Goal: Information Seeking & Learning: Learn about a topic

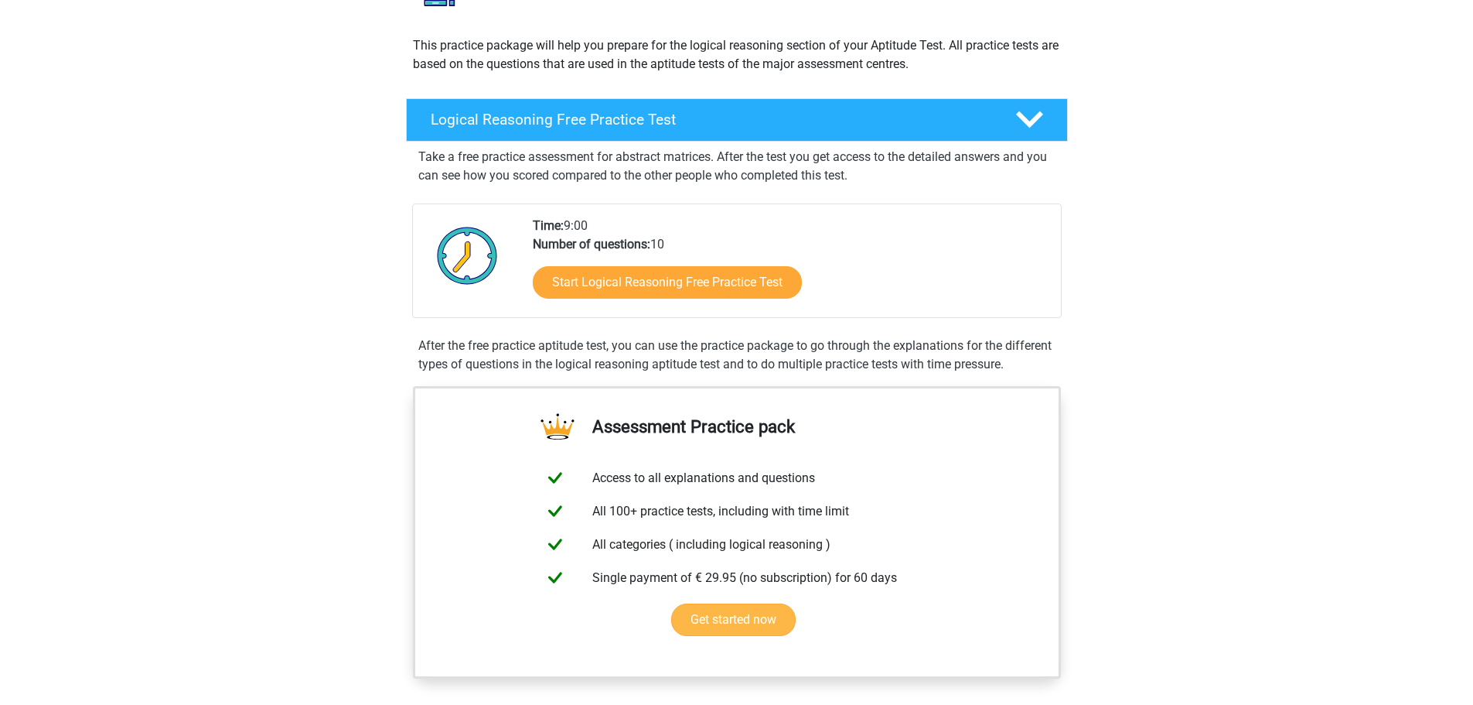
scroll to position [77, 0]
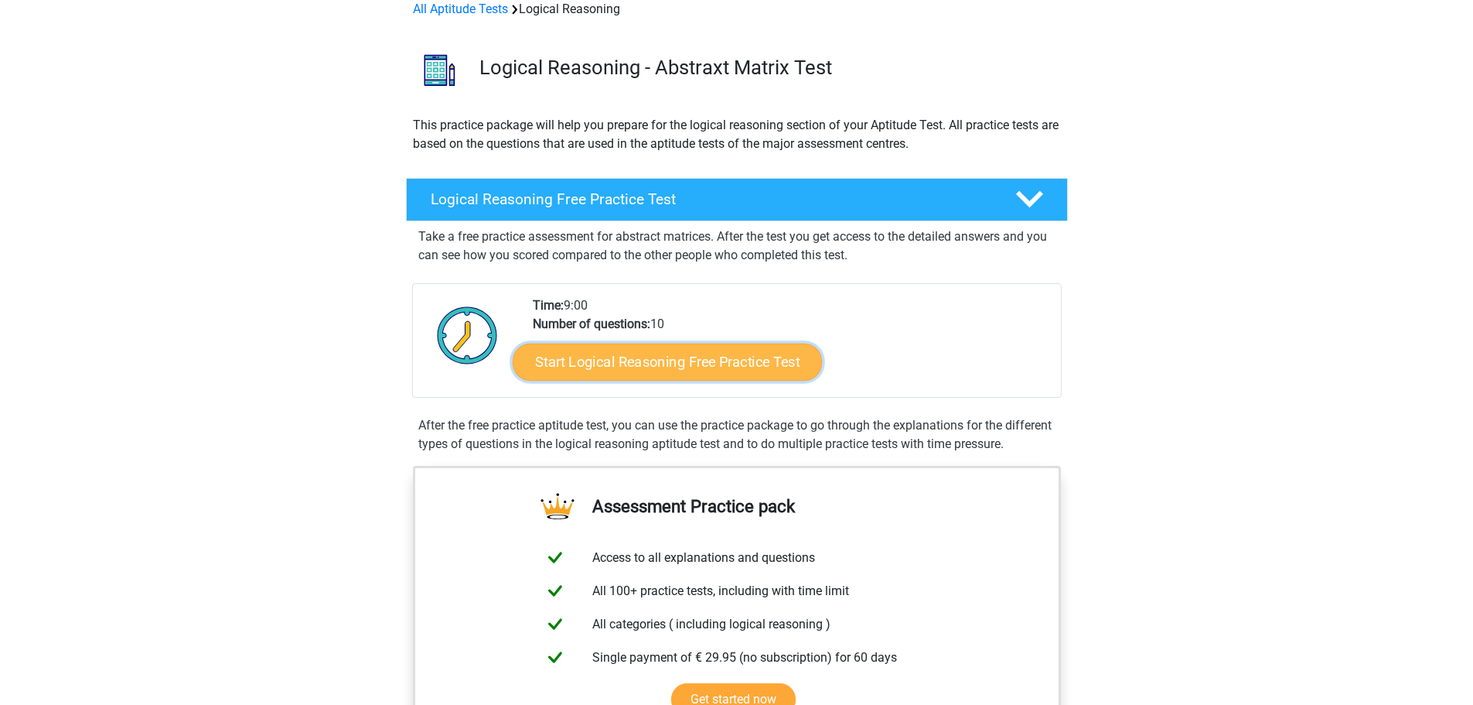
click at [666, 369] on link "Start Logical Reasoning Free Practice Test" at bounding box center [667, 361] width 309 height 37
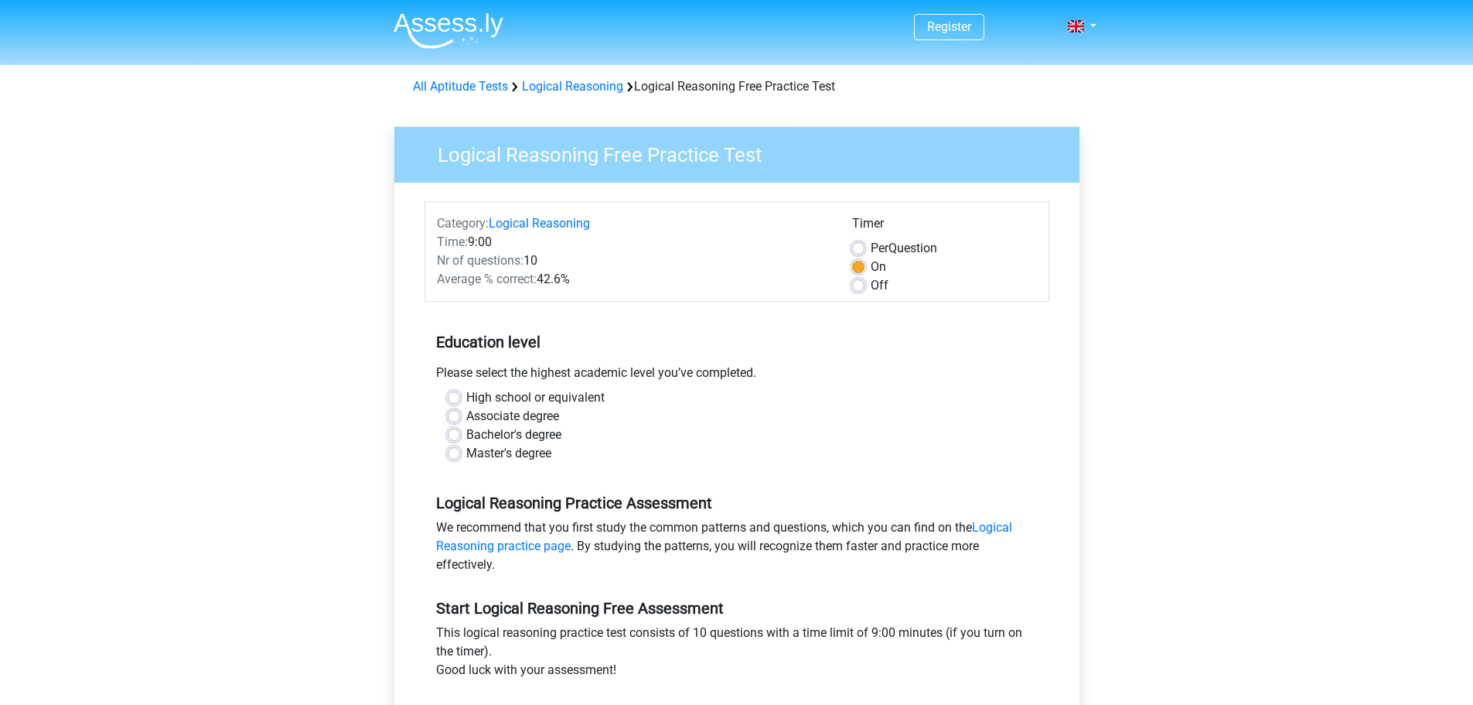
click at [466, 396] on label "High school or equivalent" at bounding box center [535, 397] width 138 height 19
click at [455, 396] on input "High school or equivalent" at bounding box center [454, 395] width 12 height 15
radio input "true"
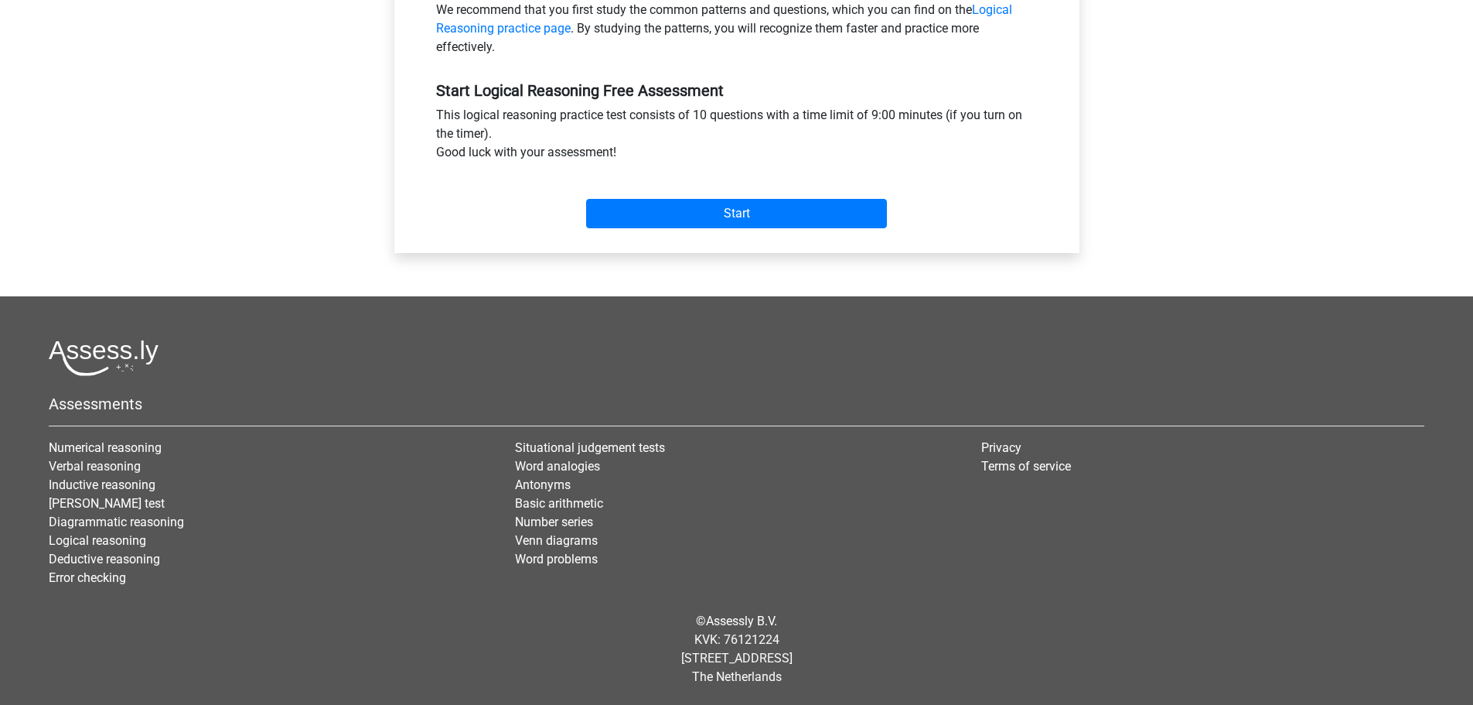
click at [671, 186] on div "Start" at bounding box center [737, 201] width 625 height 54
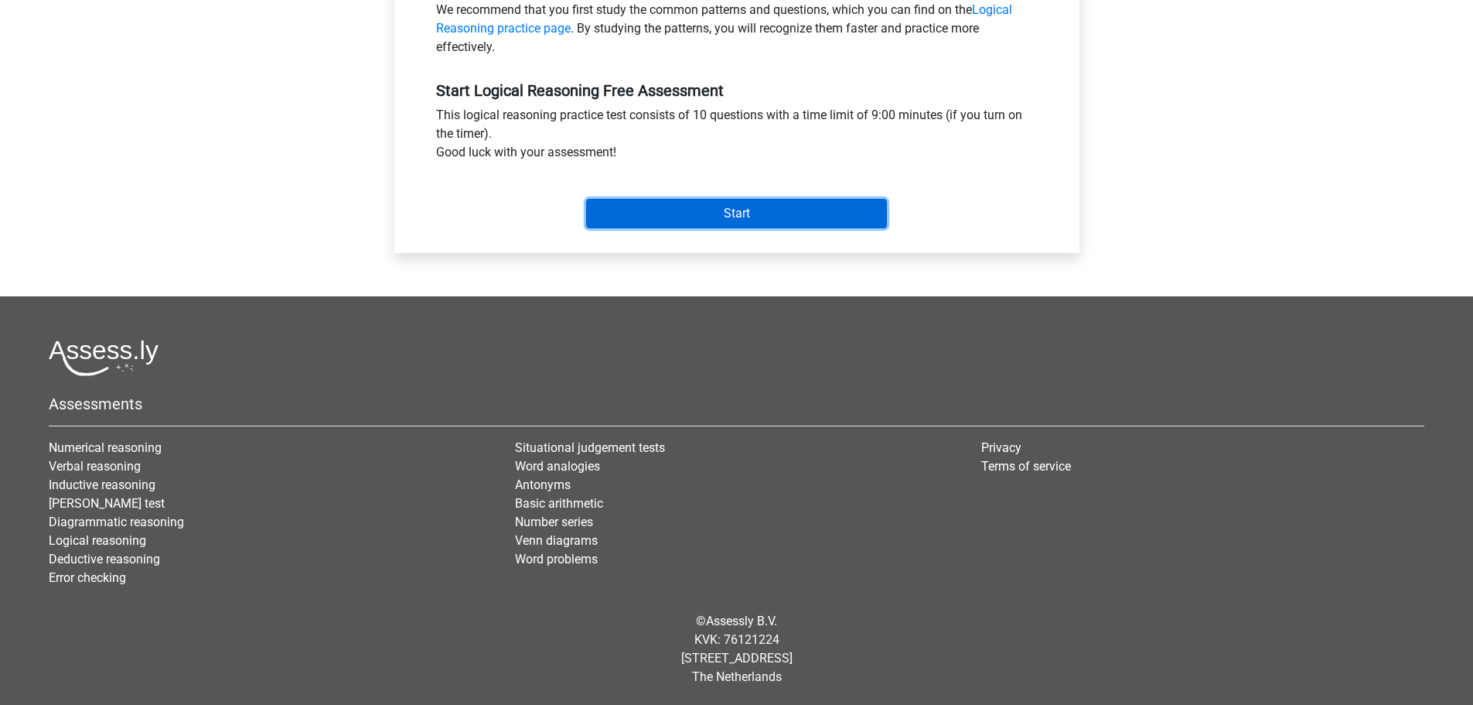
click at [668, 210] on input "Start" at bounding box center [736, 213] width 301 height 29
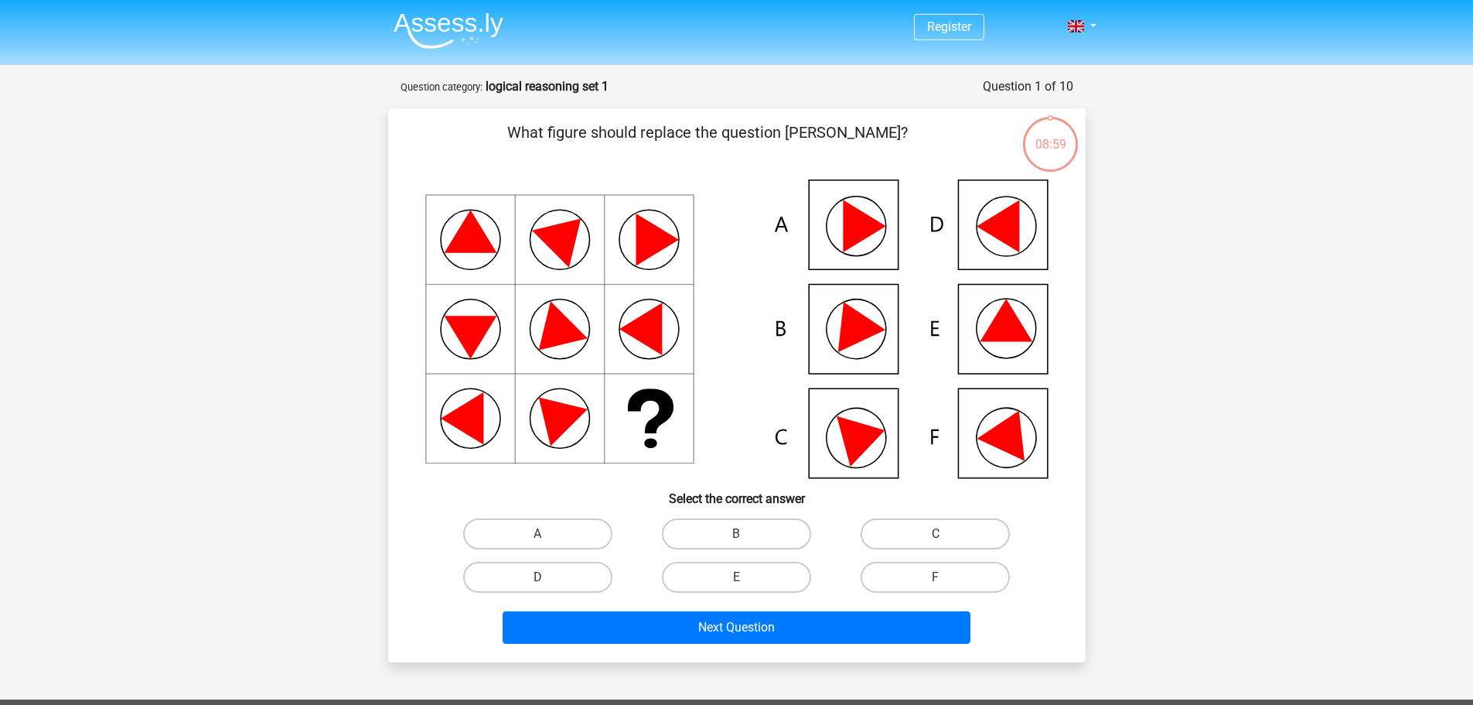
click at [705, 503] on h6 "Select the correct answer" at bounding box center [737, 492] width 648 height 27
click at [729, 534] on label "B" at bounding box center [736, 533] width 149 height 31
click at [736, 534] on input "B" at bounding box center [741, 539] width 10 height 10
radio input "true"
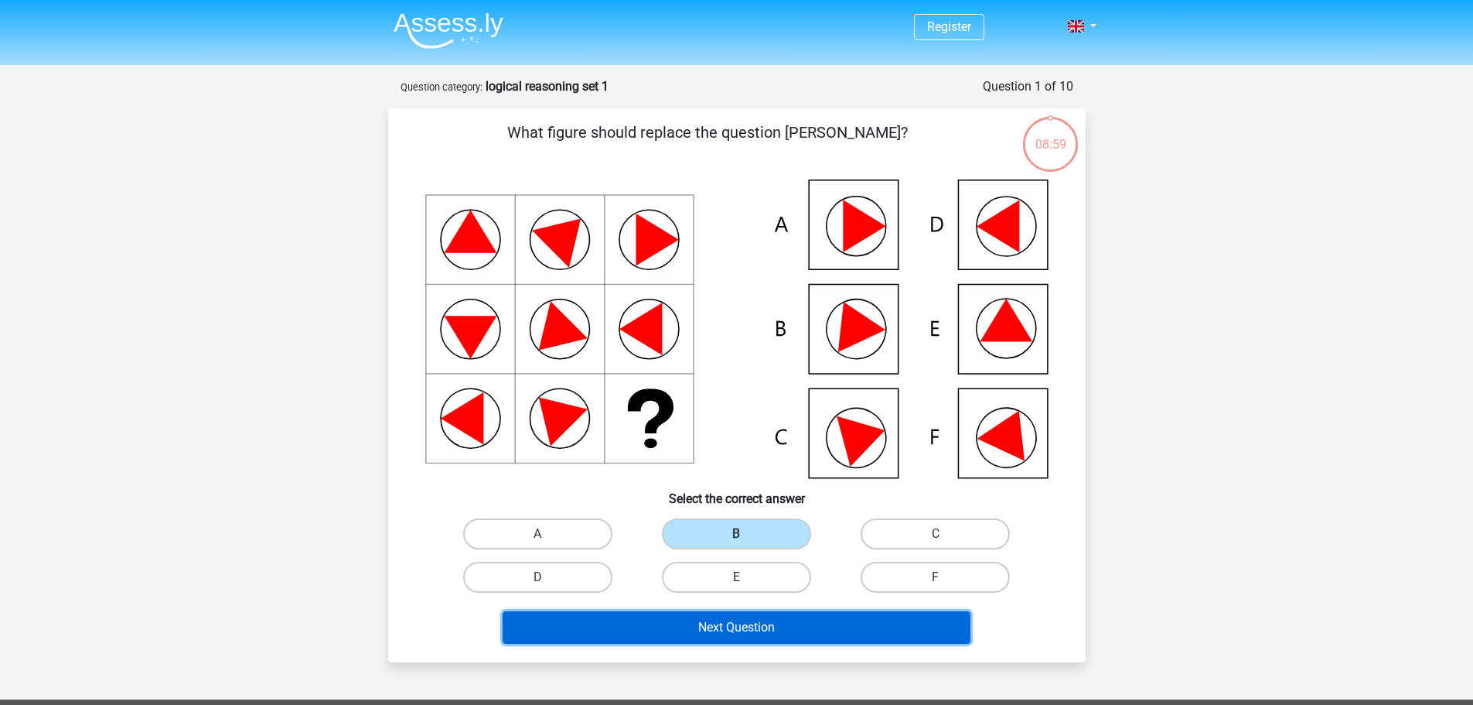
click at [769, 629] on button "Next Question" at bounding box center [737, 627] width 468 height 32
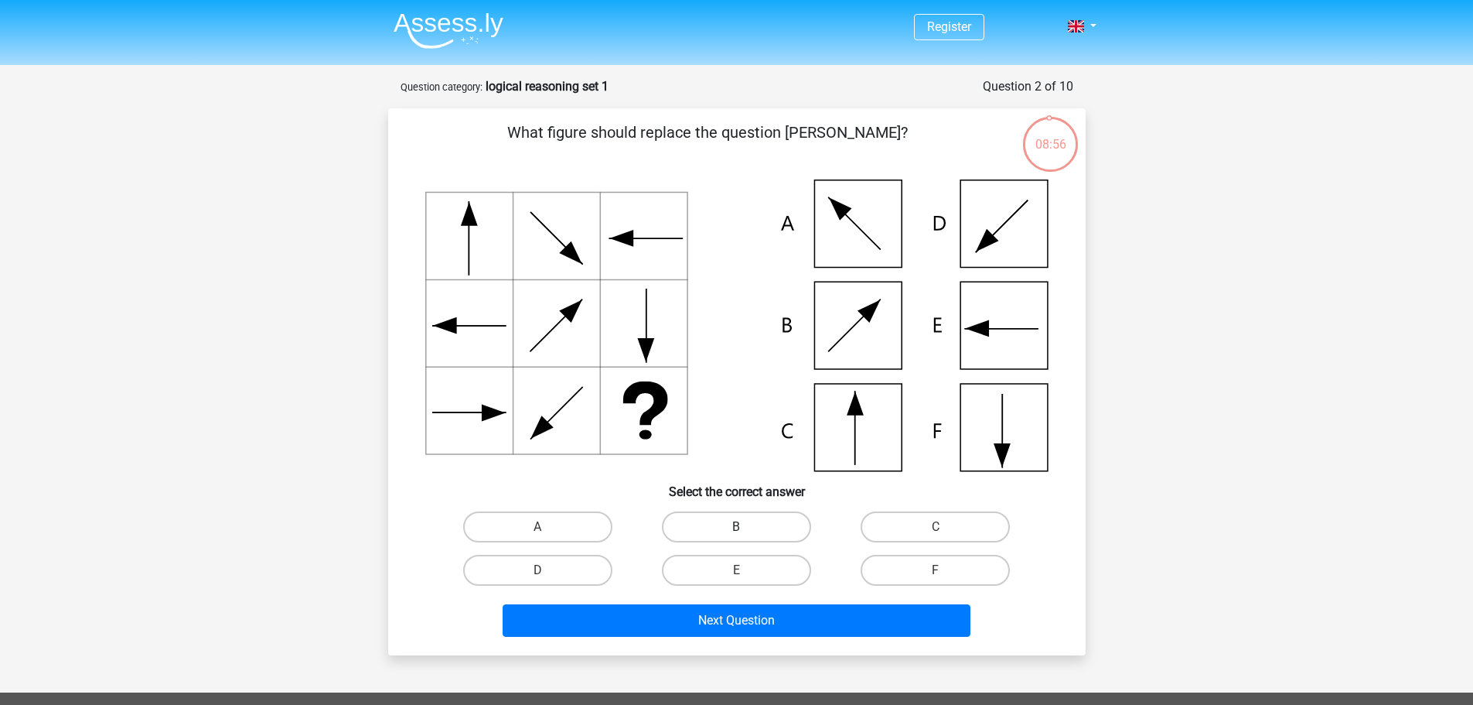
click at [770, 535] on label "B" at bounding box center [736, 526] width 149 height 31
click at [746, 535] on input "B" at bounding box center [741, 532] width 10 height 10
radio input "true"
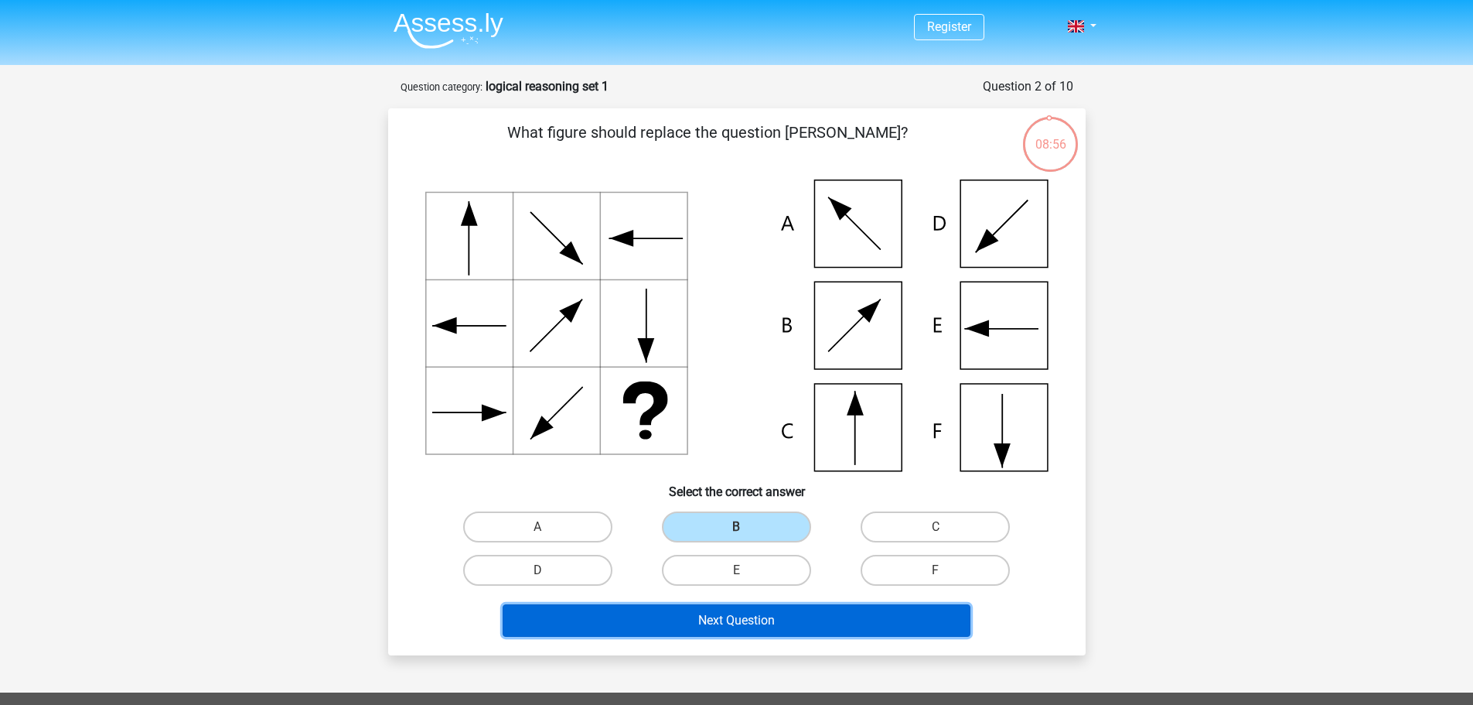
click at [818, 621] on button "Next Question" at bounding box center [737, 620] width 468 height 32
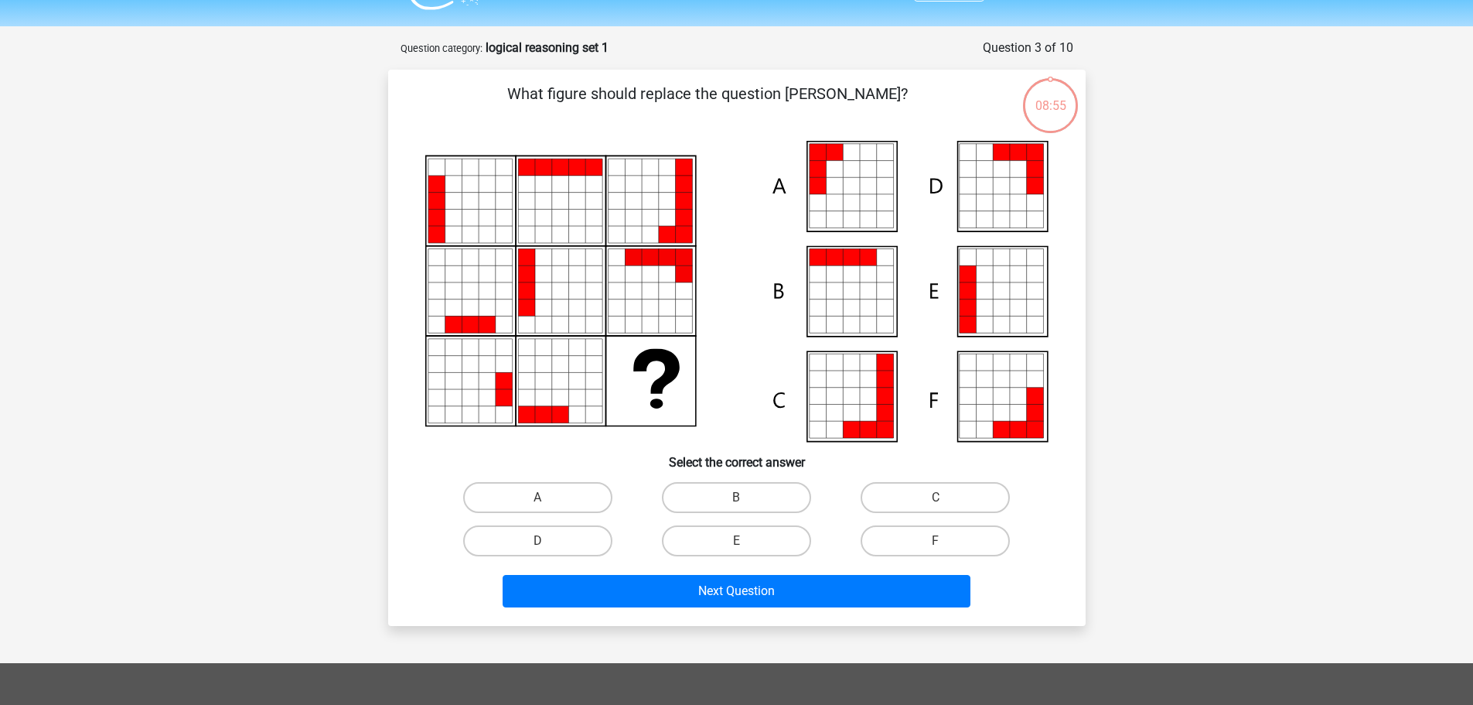
scroll to position [77, 0]
